Goal: Task Accomplishment & Management: Complete application form

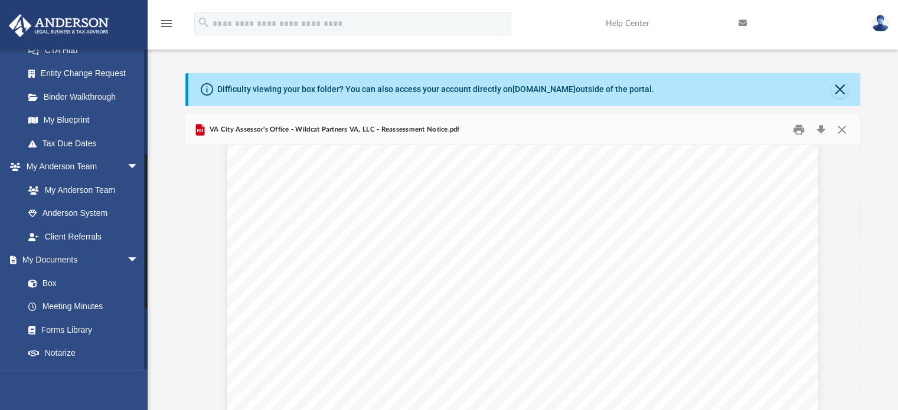
scroll to position [215, 0]
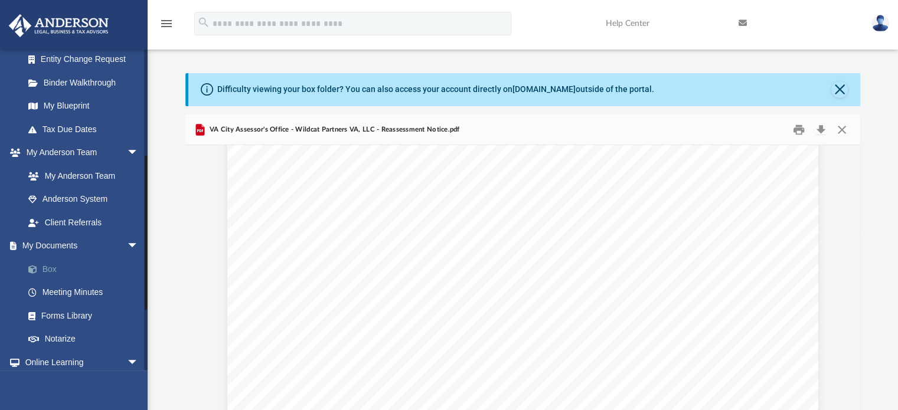
click at [51, 269] on link "Box" at bounding box center [87, 269] width 140 height 24
click at [45, 270] on link "Box" at bounding box center [87, 269] width 140 height 24
click at [837, 89] on button "Close" at bounding box center [840, 89] width 17 height 17
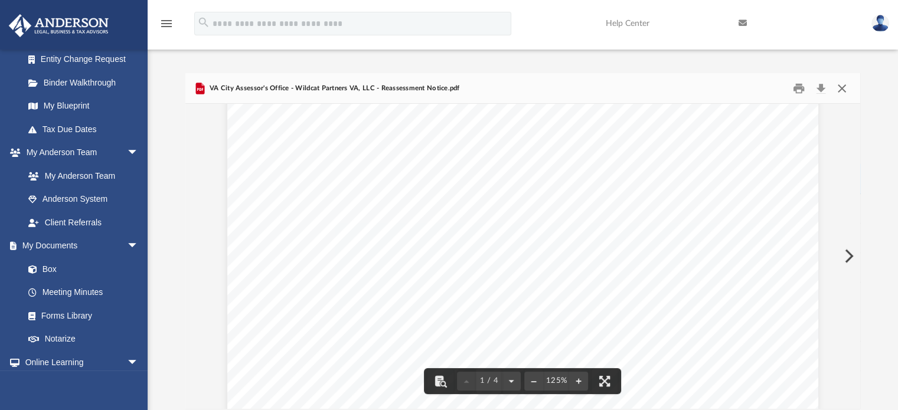
click at [835, 87] on button "Close" at bounding box center [842, 88] width 21 height 18
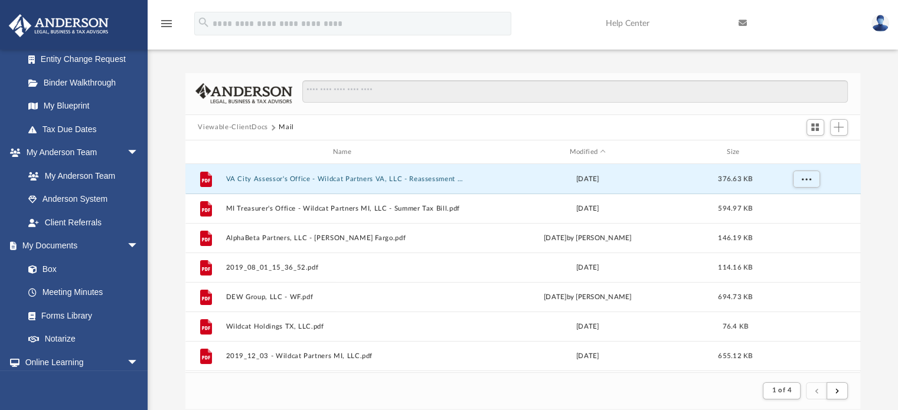
click at [229, 126] on button "Viewable-ClientDocs" at bounding box center [233, 127] width 70 height 11
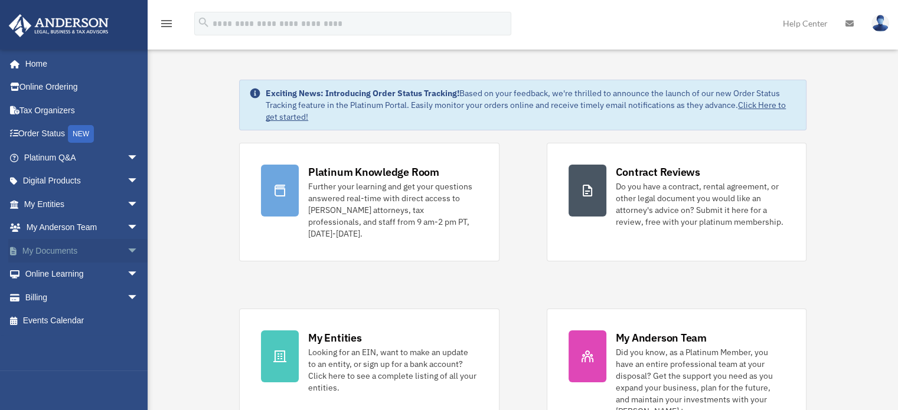
click at [127, 252] on span "arrow_drop_down" at bounding box center [139, 251] width 24 height 24
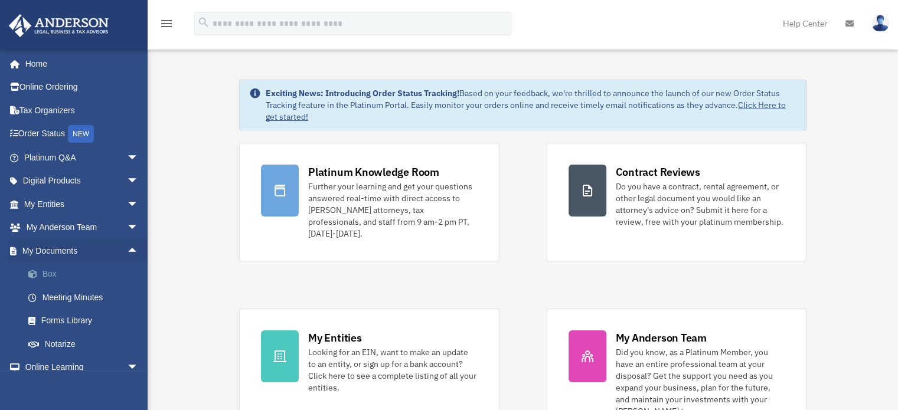
click at [40, 275] on span at bounding box center [39, 274] width 8 height 8
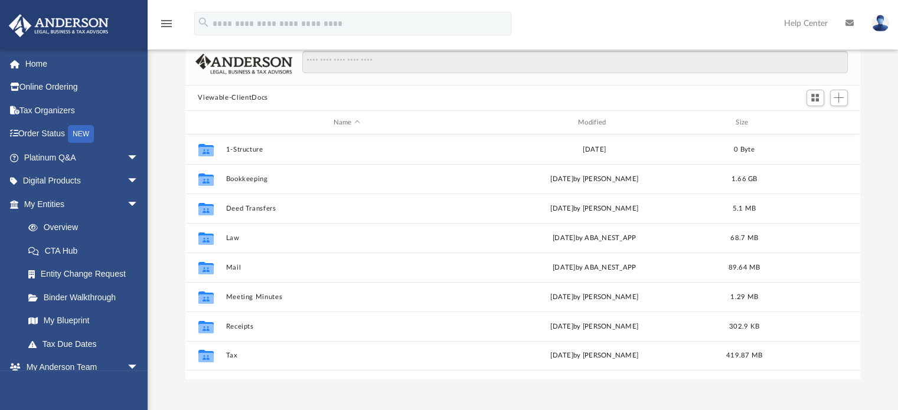
scroll to position [73, 0]
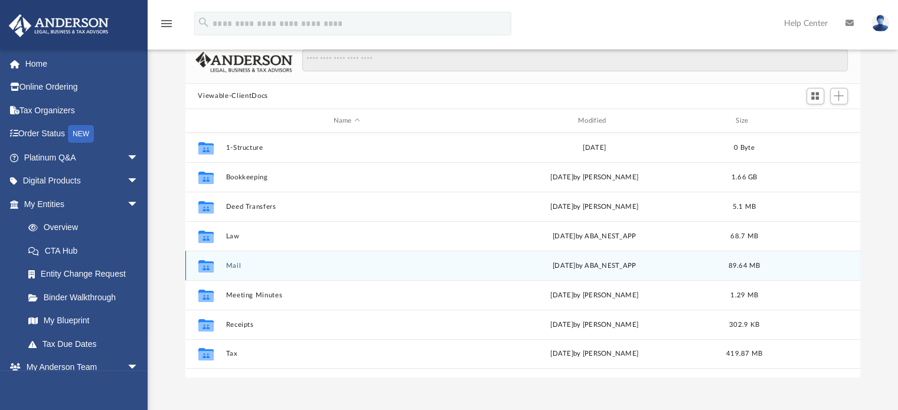
click at [236, 263] on button "Mail" at bounding box center [347, 266] width 242 height 8
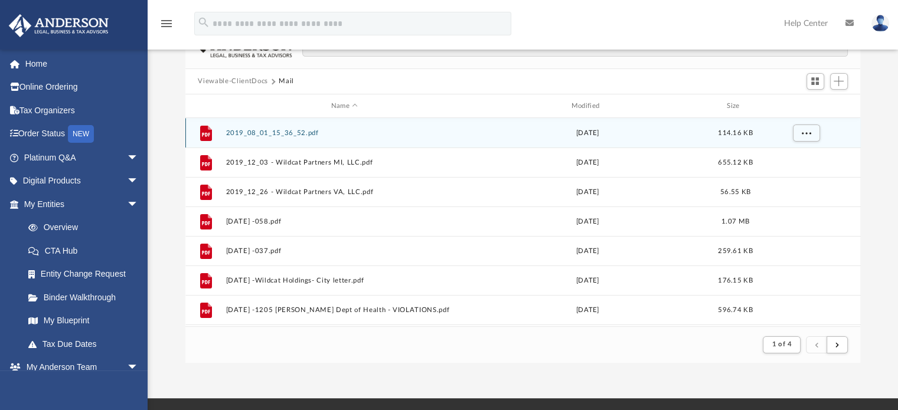
scroll to position [85, 0]
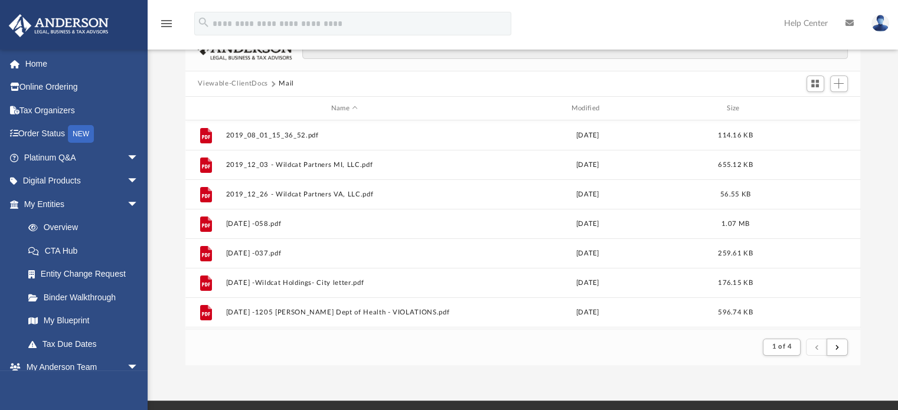
click at [237, 81] on button "Viewable-ClientDocs" at bounding box center [233, 84] width 70 height 11
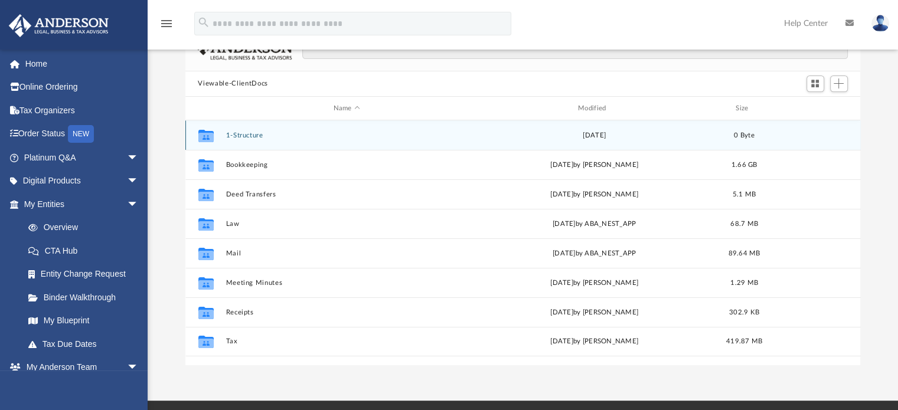
scroll to position [112, 0]
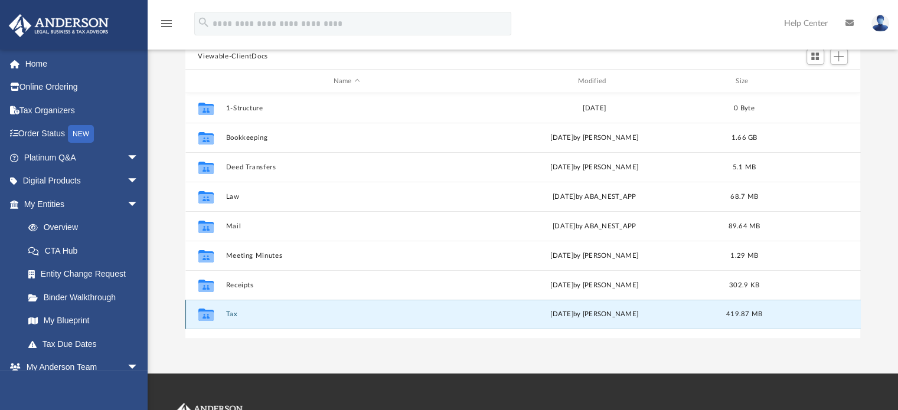
click at [234, 317] on button "Tax" at bounding box center [347, 315] width 242 height 8
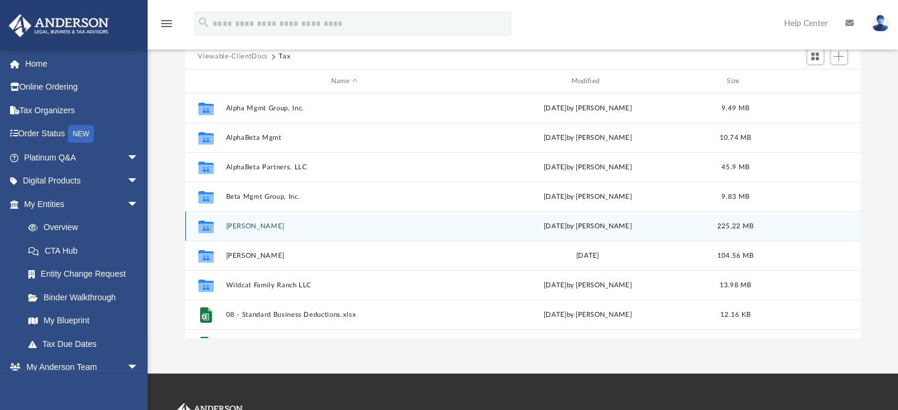
click at [263, 226] on button "Hill, Jonathon" at bounding box center [345, 227] width 238 height 8
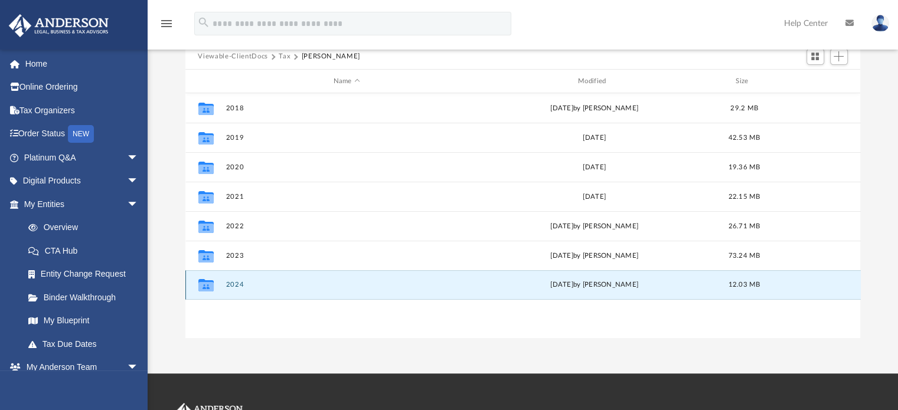
click at [234, 285] on button "2024" at bounding box center [347, 286] width 242 height 8
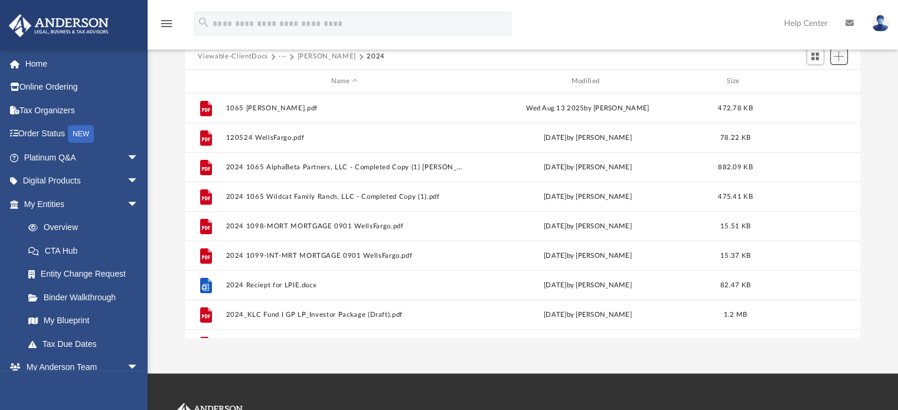
click at [839, 58] on span "Add" at bounding box center [839, 56] width 10 height 10
click at [813, 79] on li "Upload" at bounding box center [822, 80] width 38 height 12
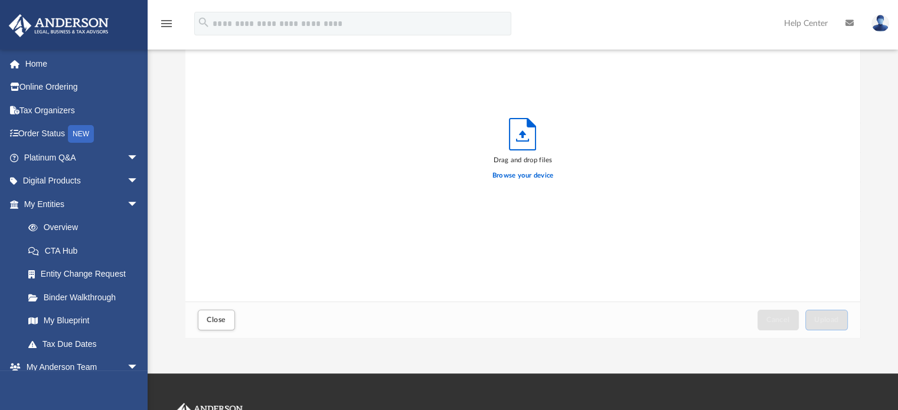
scroll to position [291, 666]
click at [519, 177] on label "Browse your device" at bounding box center [523, 176] width 61 height 11
click at [0, 0] on input "Browse your device" at bounding box center [0, 0] width 0 height 0
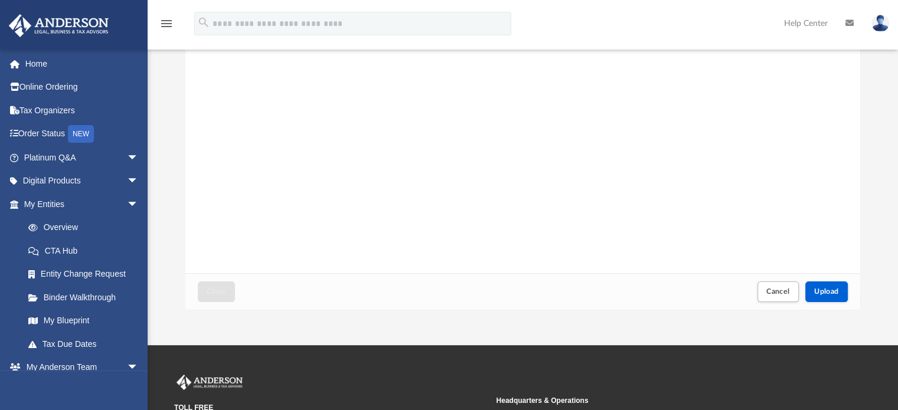
scroll to position [143, 0]
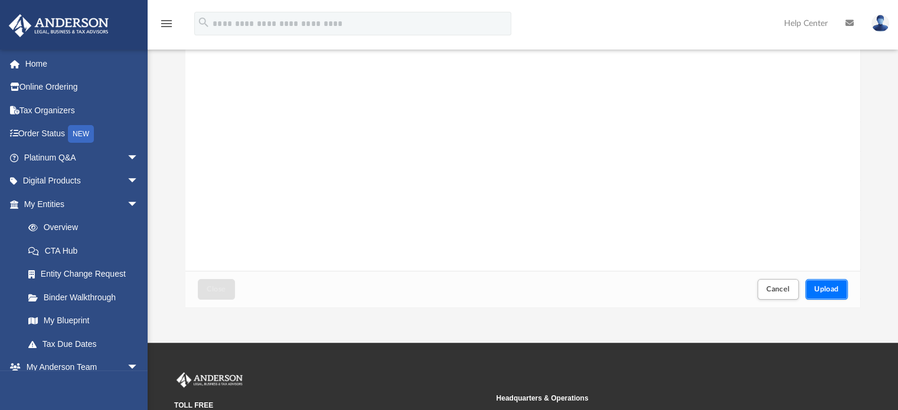
click at [830, 289] on span "Upload" at bounding box center [826, 289] width 25 height 7
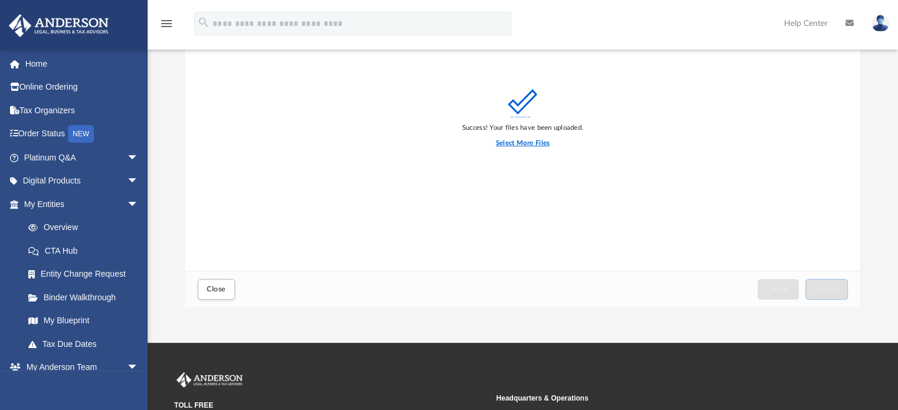
click at [532, 144] on label "Select More Files" at bounding box center [523, 143] width 54 height 11
click at [0, 0] on input "Select More Files" at bounding box center [0, 0] width 0 height 0
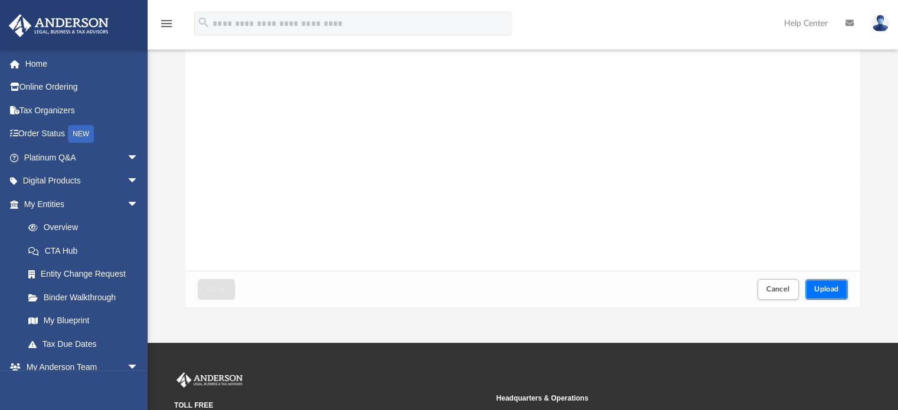
click at [830, 288] on span "Upload" at bounding box center [826, 289] width 25 height 7
